Goal: Transaction & Acquisition: Purchase product/service

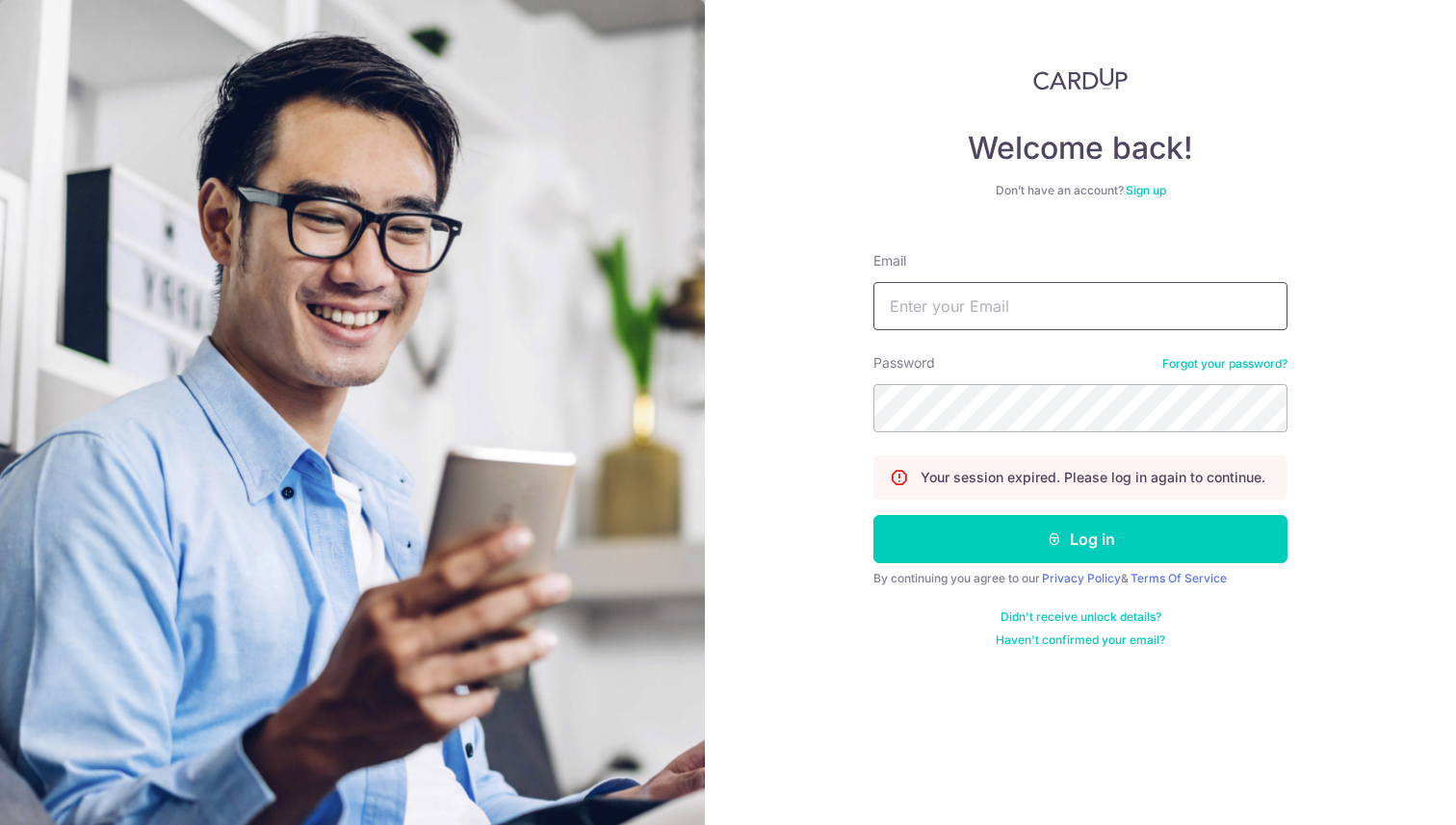
type input "[EMAIL_ADDRESS][DOMAIN_NAME]"
click at [1065, 546] on button "Log in" at bounding box center [1080, 539] width 414 height 48
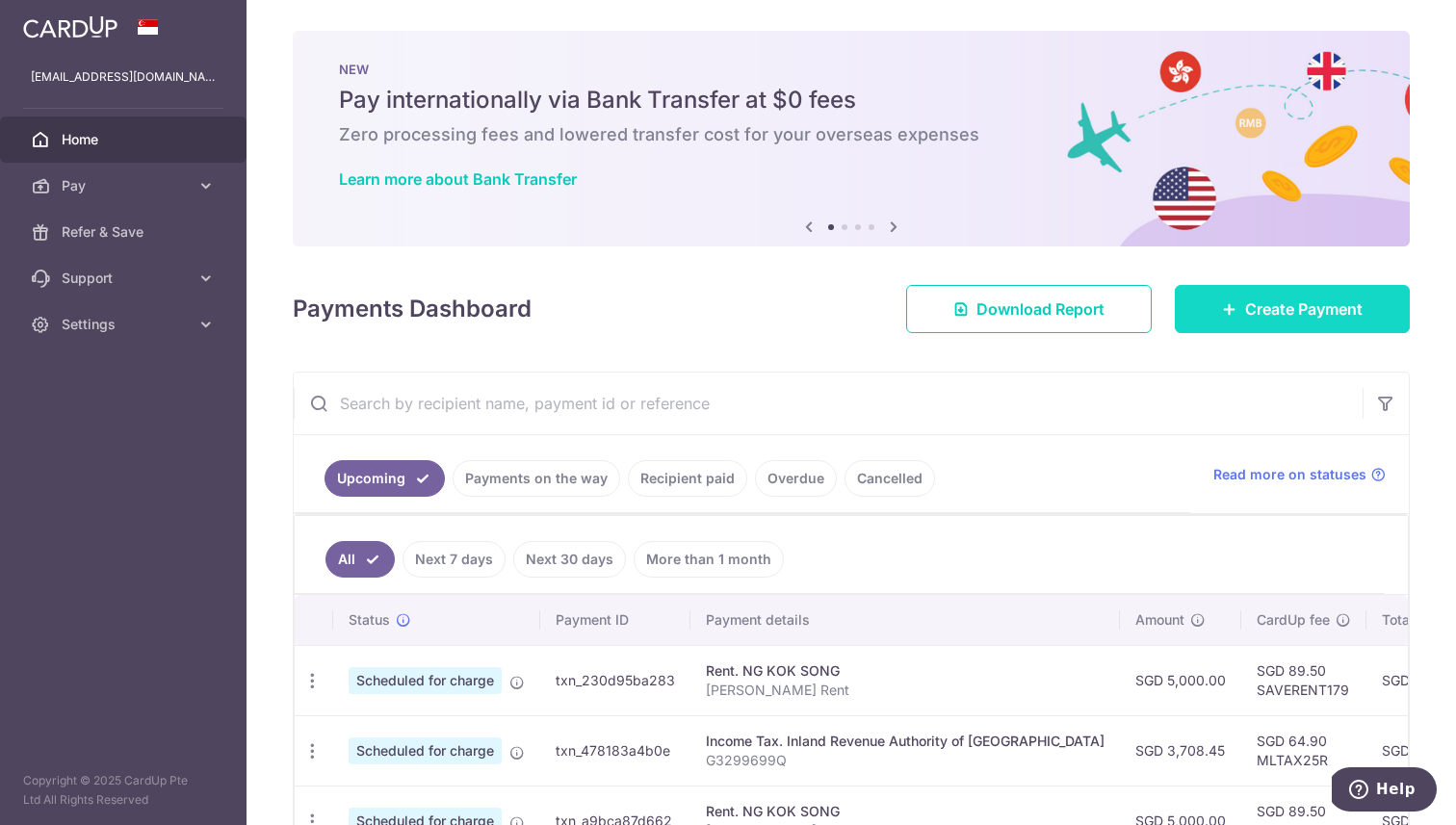
click at [1224, 312] on icon at bounding box center [1230, 309] width 16 height 16
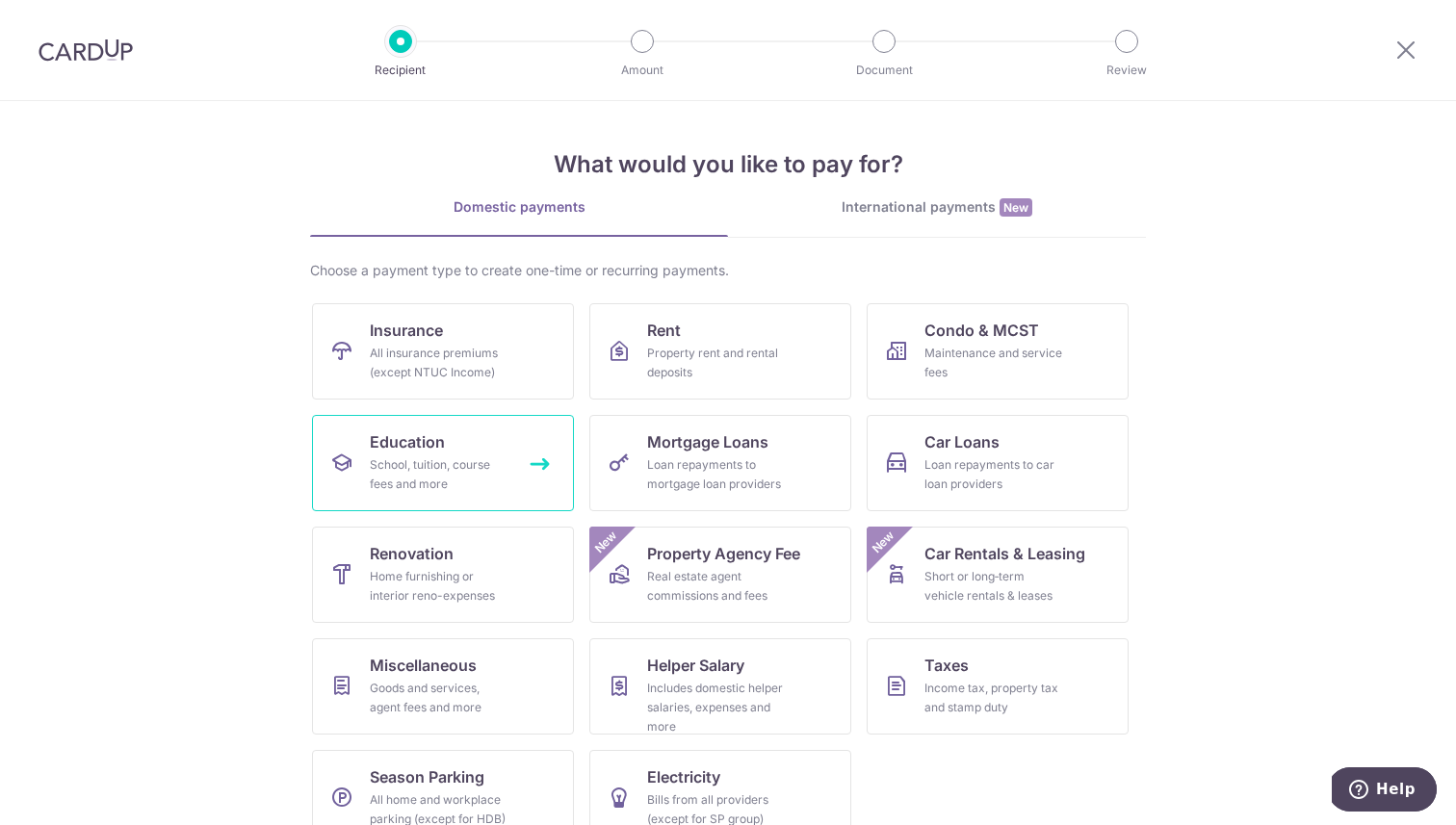
click at [474, 454] on link "Education School, tuition, course fees and more" at bounding box center [443, 464] width 262 height 96
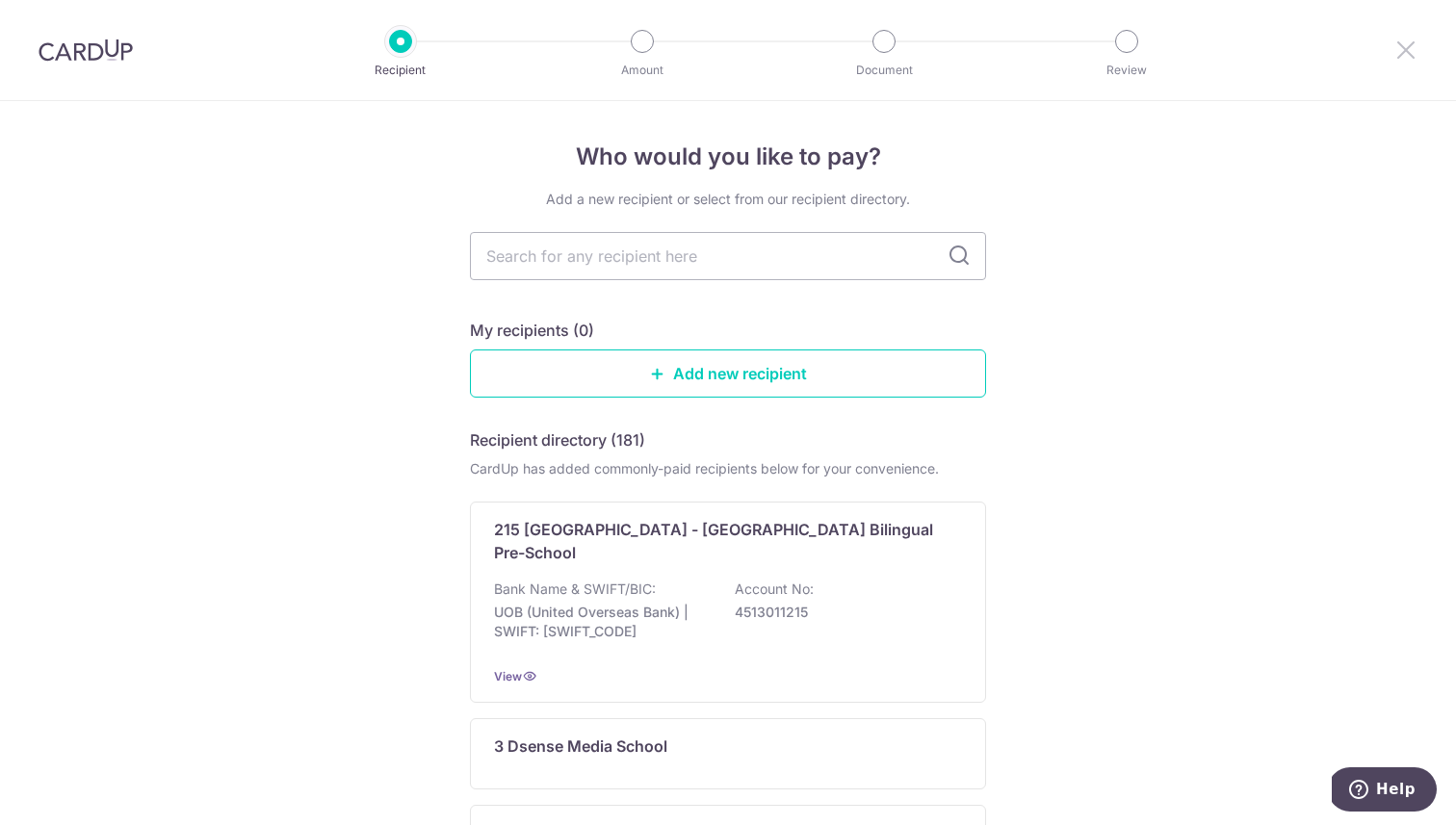
click at [1401, 48] on icon at bounding box center [1405, 49] width 23 height 24
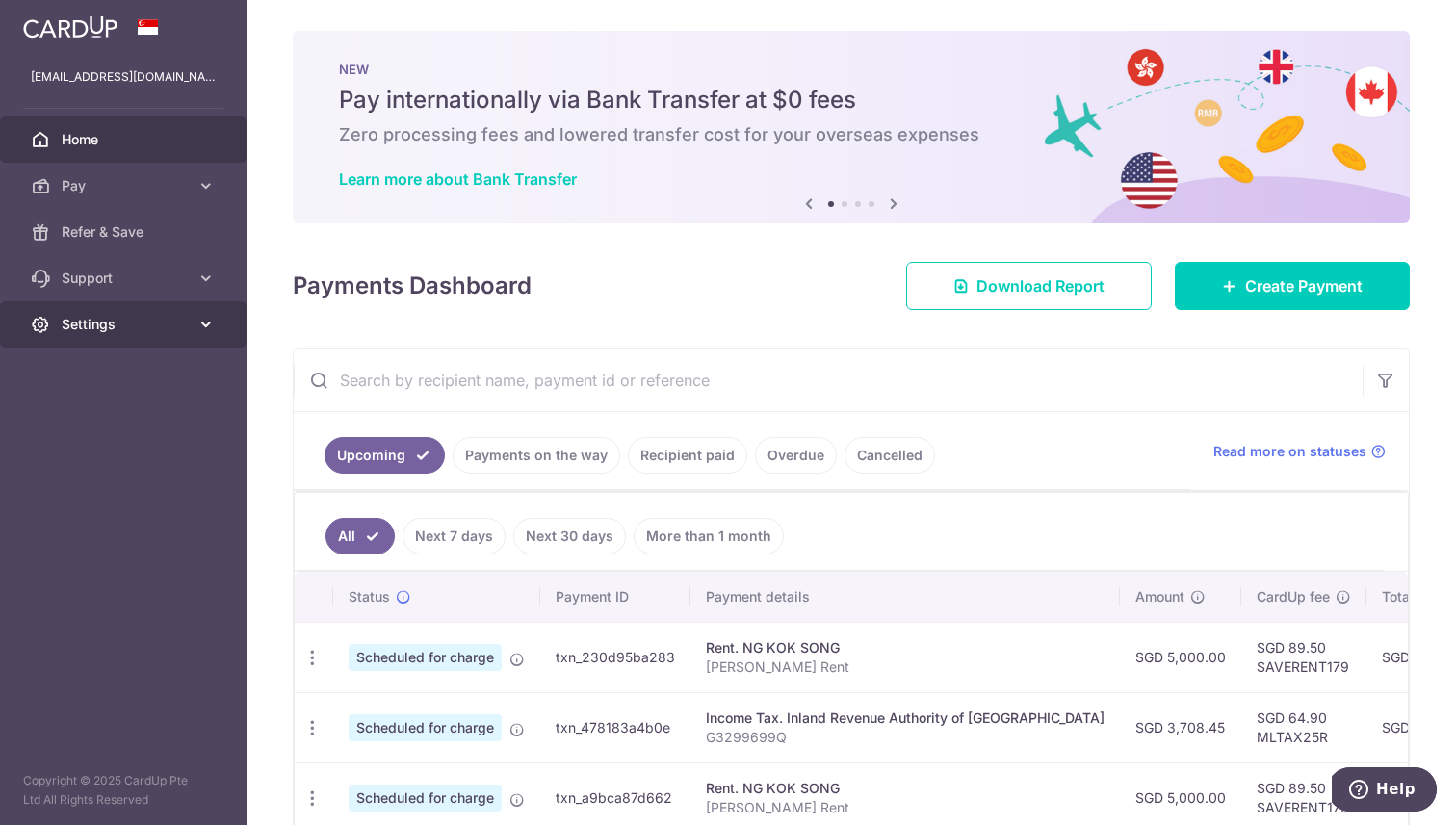
click at [156, 332] on span "Settings" at bounding box center [125, 325] width 127 height 20
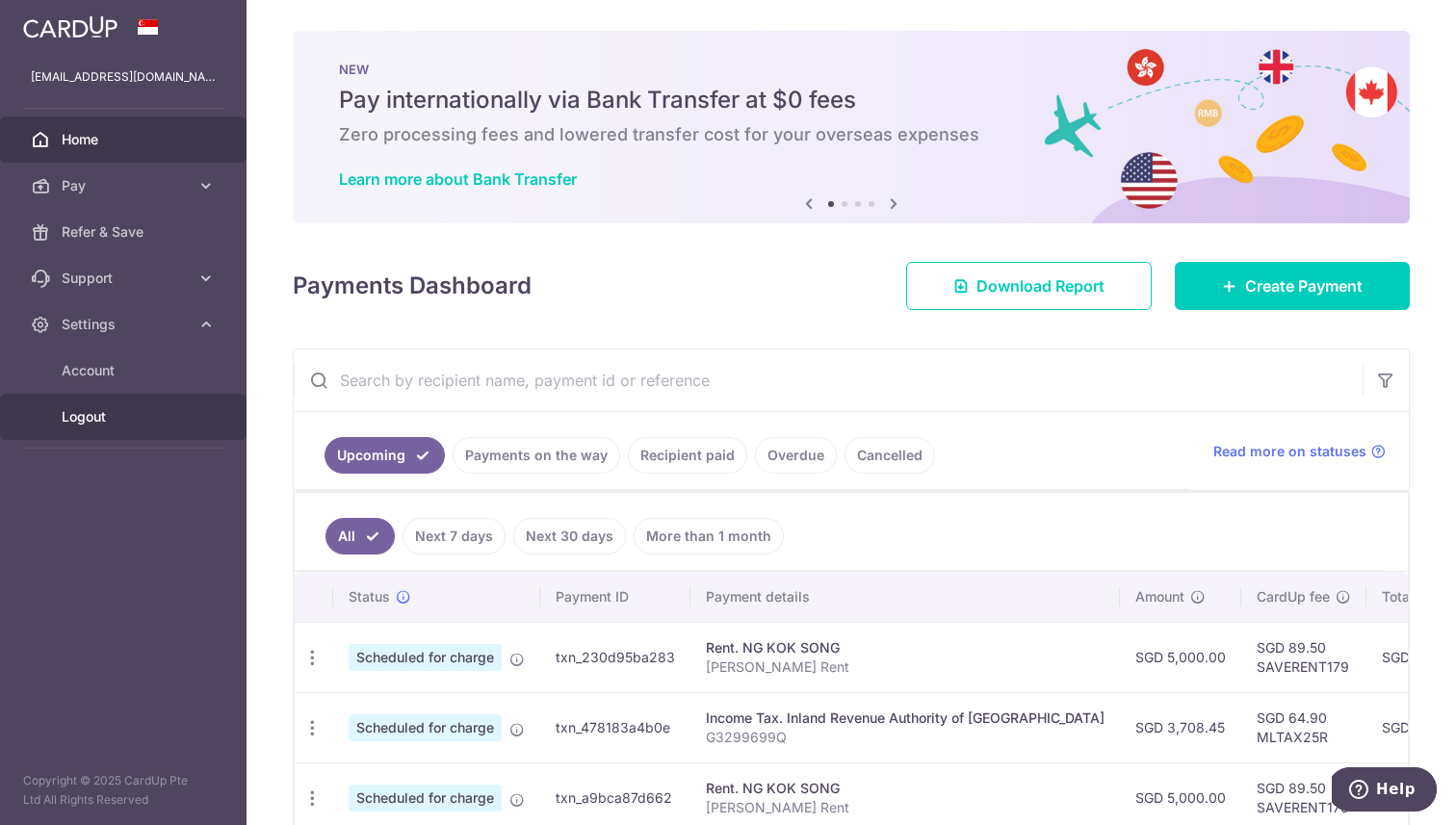
click at [100, 416] on span "Logout" at bounding box center [125, 417] width 127 height 20
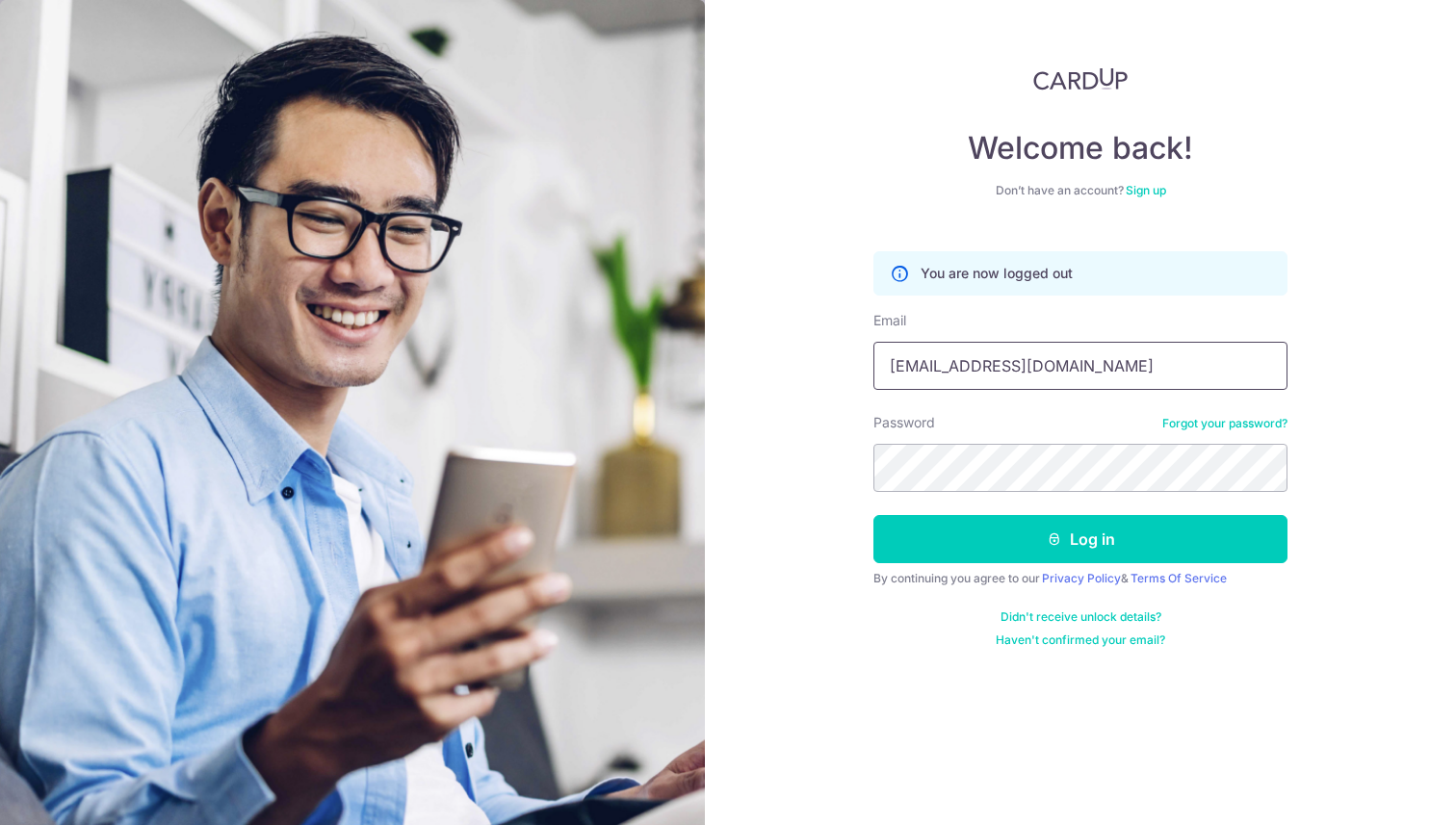
click at [1058, 361] on input "[EMAIL_ADDRESS][DOMAIN_NAME]" at bounding box center [1080, 365] width 414 height 48
type input "[PERSON_NAME][EMAIL_ADDRESS][PERSON_NAME][DOMAIN_NAME]"
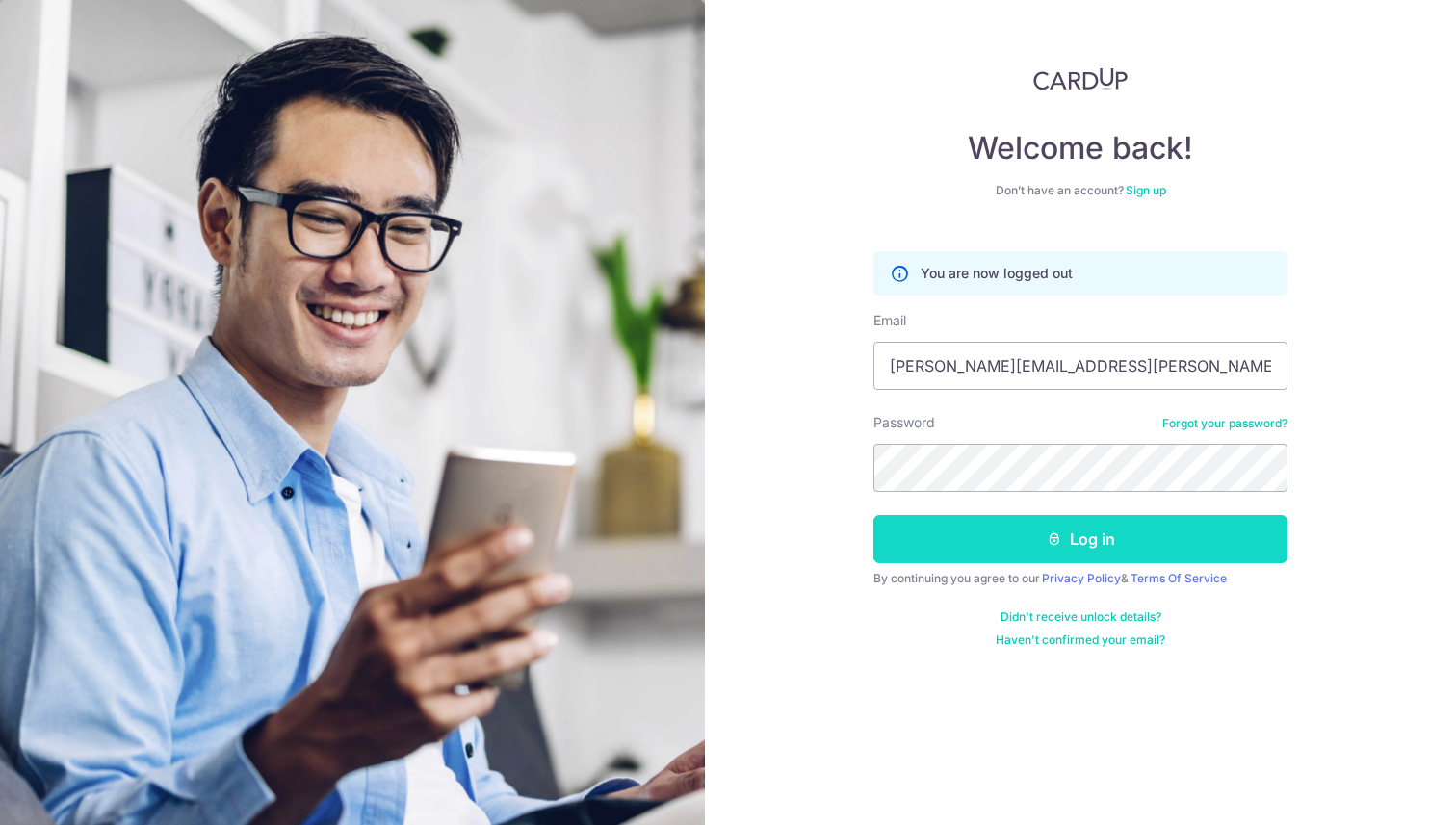
click at [1048, 525] on button "Log in" at bounding box center [1080, 539] width 414 height 48
